Goal: Task Accomplishment & Management: Manage account settings

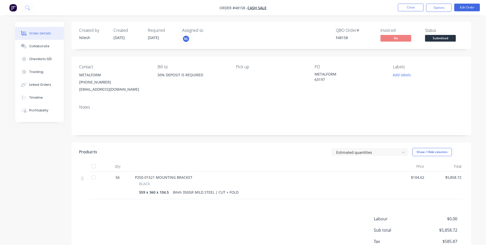
drag, startPoint x: 221, startPoint y: 191, endPoint x: 235, endPoint y: 187, distance: 14.4
click at [221, 191] on div "8mm 350GR MILD STEEL | CUT + FOLD" at bounding box center [206, 191] width 70 height 7
click at [336, 103] on div "Notes" at bounding box center [272, 117] width 400 height 34
click at [471, 8] on button "Edit Order" at bounding box center [467, 8] width 26 height 8
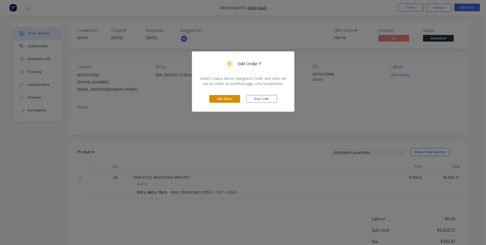
click at [226, 98] on button "Edit Order" at bounding box center [224, 99] width 31 height 8
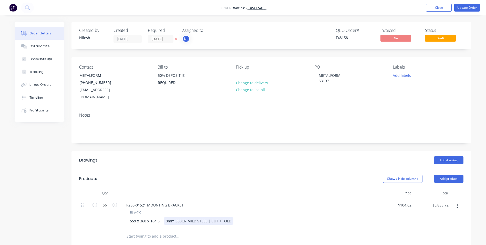
click at [231, 217] on div "8mm 350GR MILD STEEL | CUT + FOLD" at bounding box center [199, 220] width 70 height 7
click at [472, 7] on button "Update Order" at bounding box center [467, 8] width 26 height 8
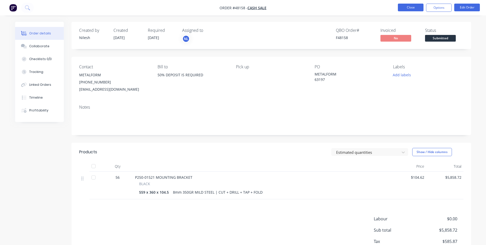
click at [409, 6] on button "Close" at bounding box center [411, 8] width 26 height 8
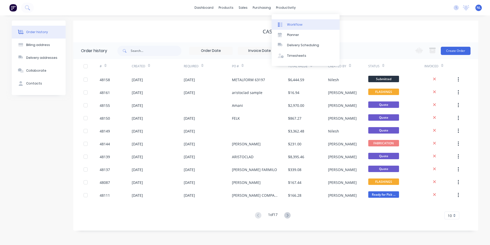
click at [286, 21] on link "Workflow" at bounding box center [306, 24] width 68 height 10
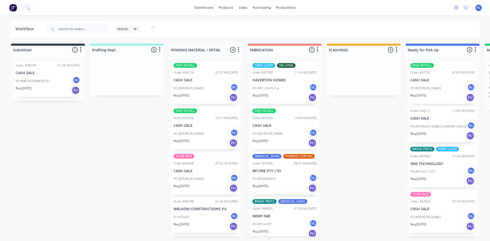
drag, startPoint x: 111, startPoint y: 64, endPoint x: 132, endPoint y: 69, distance: 21.0
click at [132, 68] on div "Submitted 1 Sort By Created date Required date Order number Customer name Most …" at bounding box center [423, 140] width 855 height 193
drag, startPoint x: 28, startPoint y: 69, endPoint x: 108, endPoint y: 62, distance: 80.0
click at [108, 62] on div "Submitted 1 Sort By Created date Required date Order number Customer name Most …" at bounding box center [423, 140] width 855 height 193
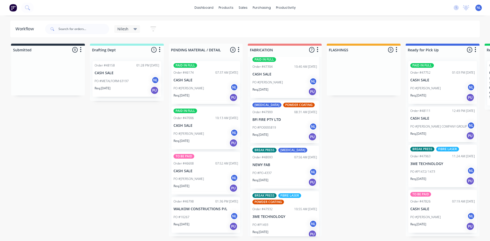
scroll to position [26, 0]
